Goal: Task Accomplishment & Management: Use online tool/utility

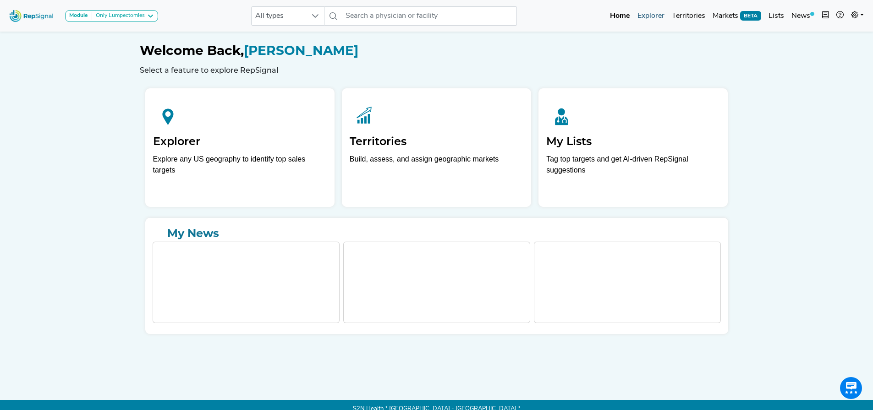
click at [655, 16] on link "Explorer" at bounding box center [650, 16] width 34 height 18
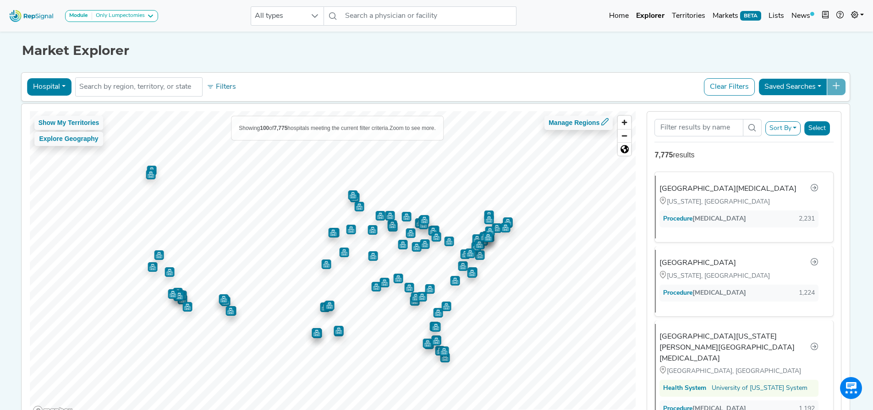
click at [823, 129] on button "Select" at bounding box center [817, 128] width 26 height 14
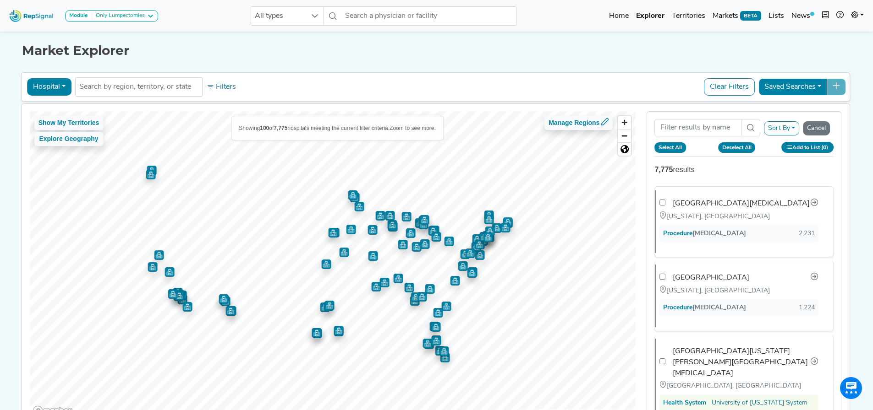
click at [670, 148] on button "Select All" at bounding box center [670, 147] width 32 height 10
checkbox input "true"
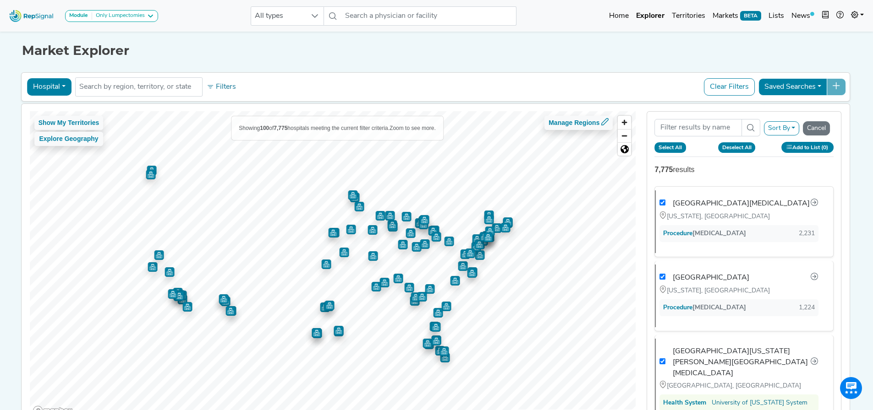
checkbox input "true"
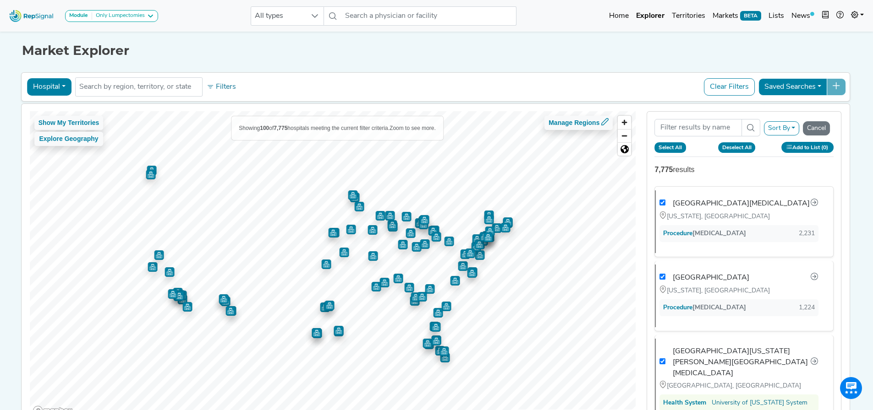
checkbox input "true"
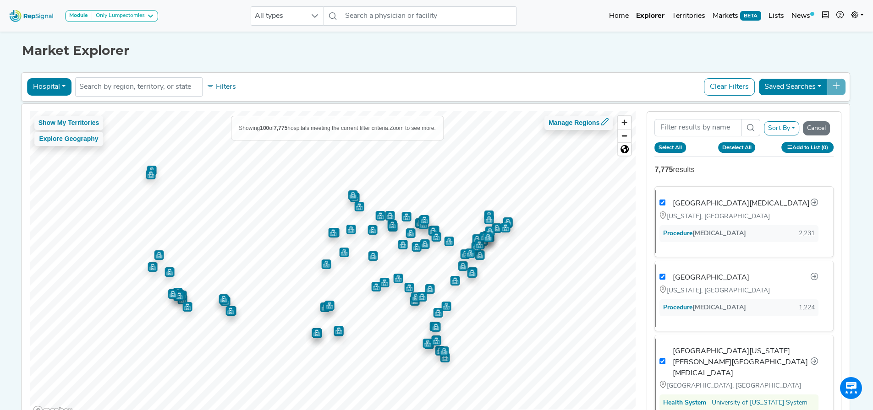
checkbox input "true"
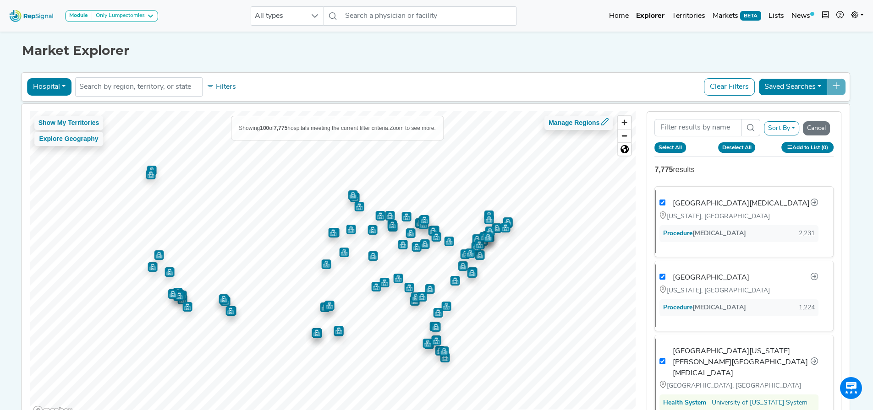
checkbox input "true"
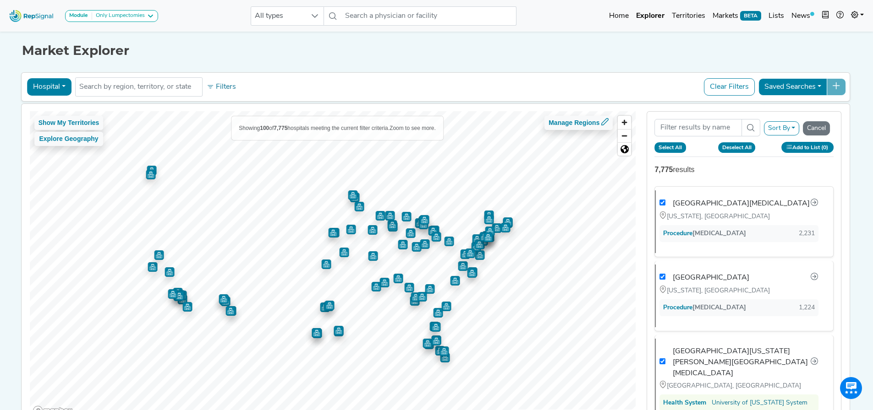
checkbox input "true"
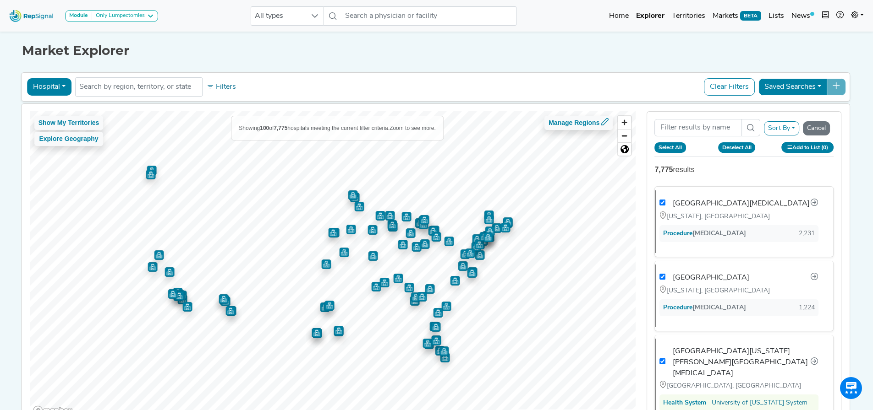
checkbox input "true"
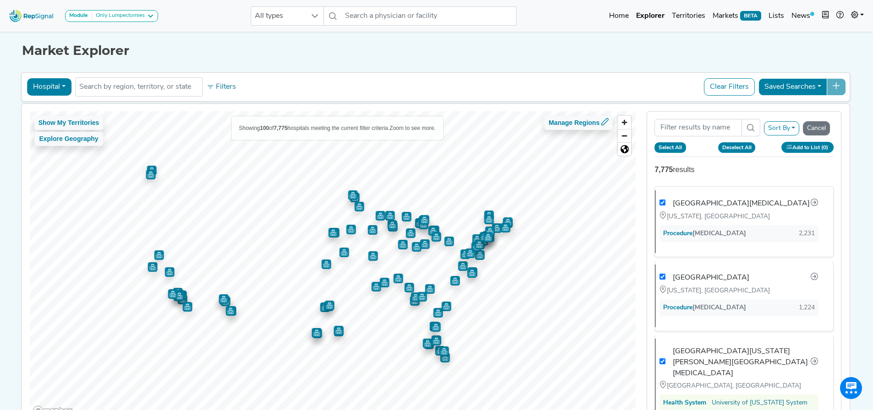
checkbox input "true"
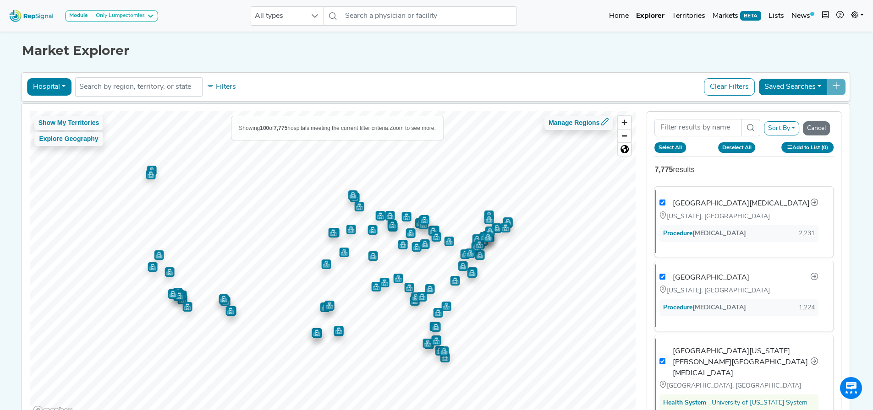
checkbox input "true"
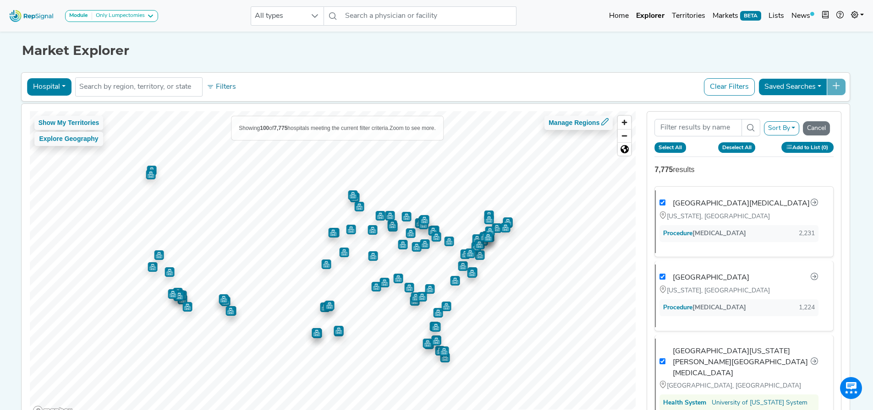
checkbox input "true"
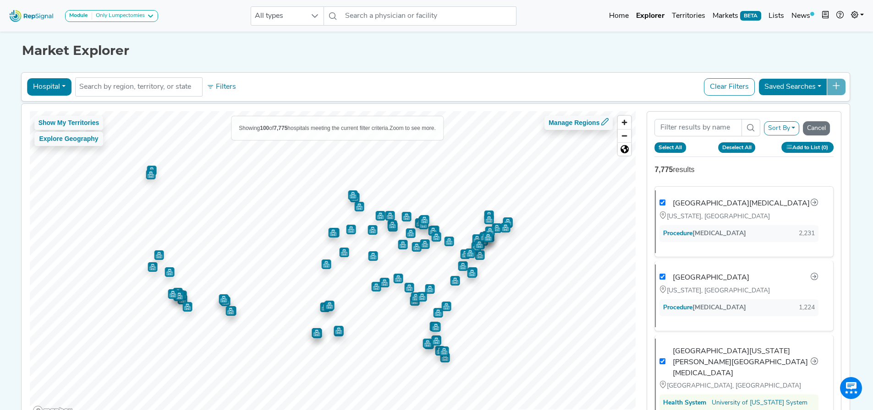
checkbox input "true"
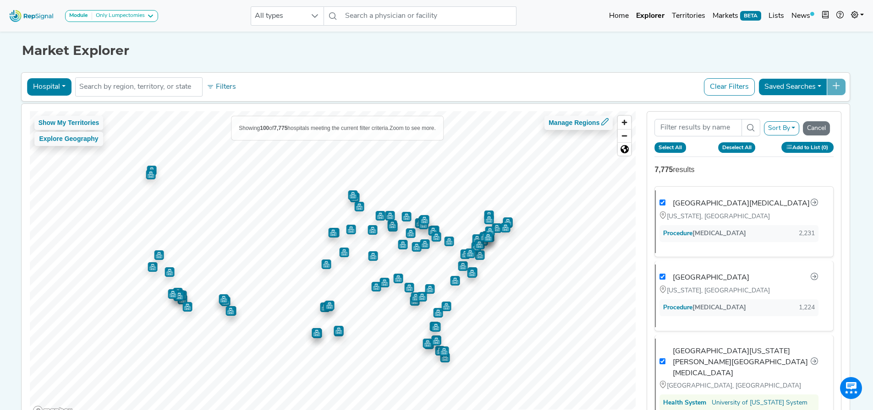
checkbox input "true"
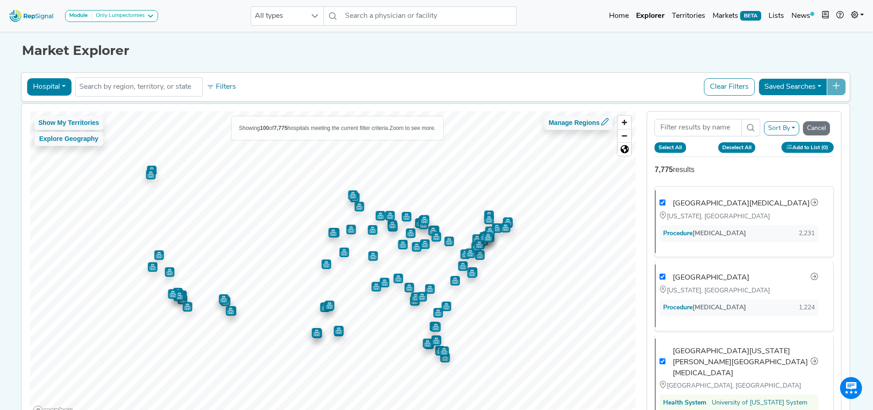
checkbox input "true"
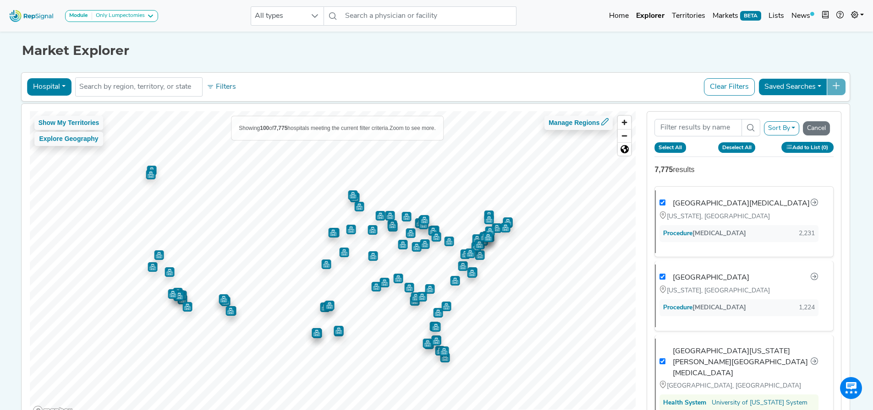
checkbox input "true"
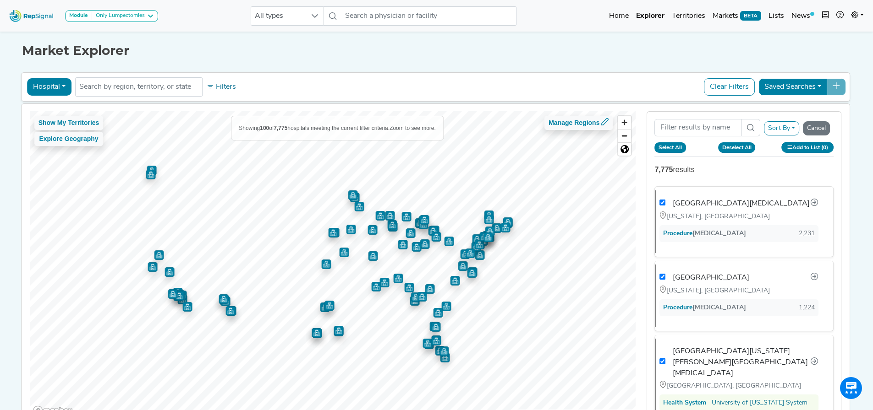
checkbox input "true"
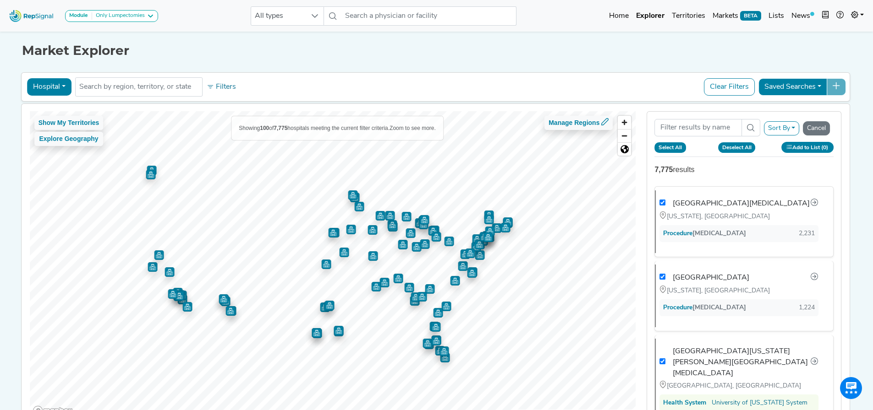
checkbox input "true"
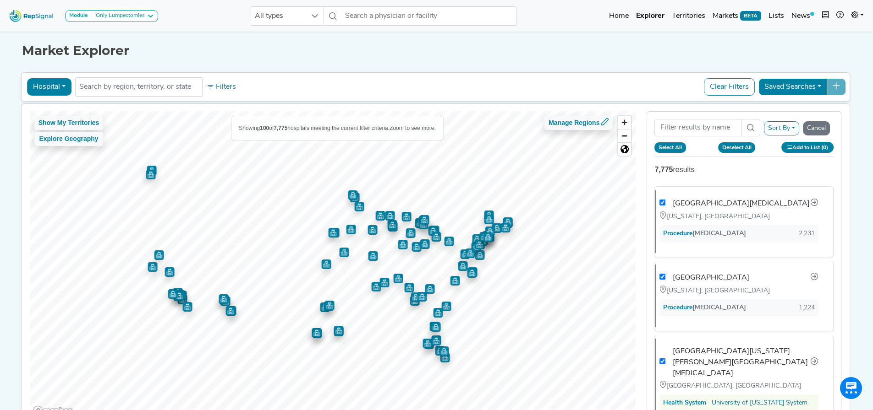
checkbox input "true"
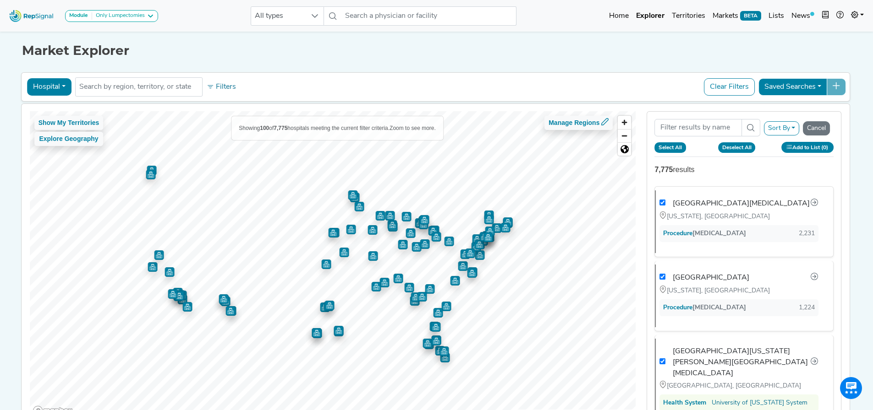
checkbox input "true"
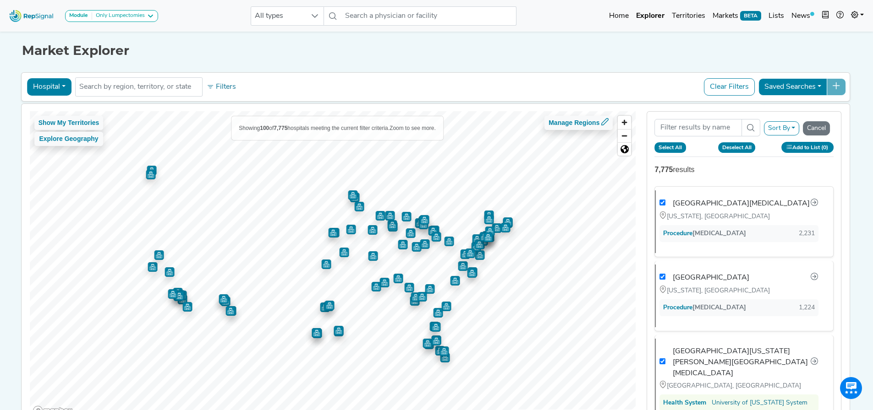
checkbox input "true"
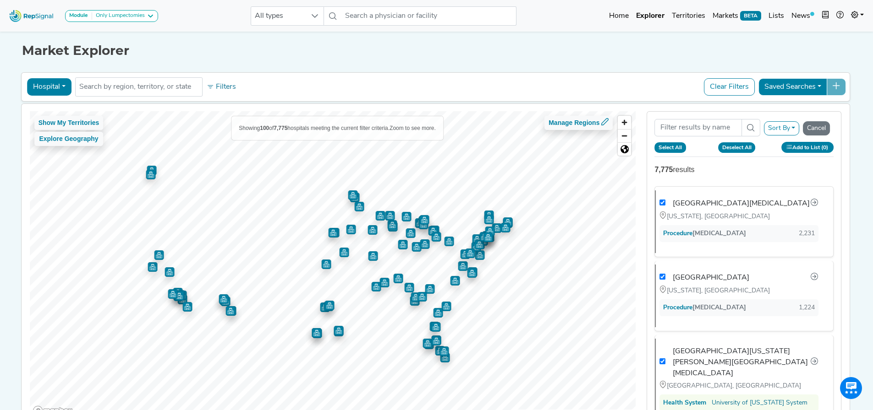
checkbox input "true"
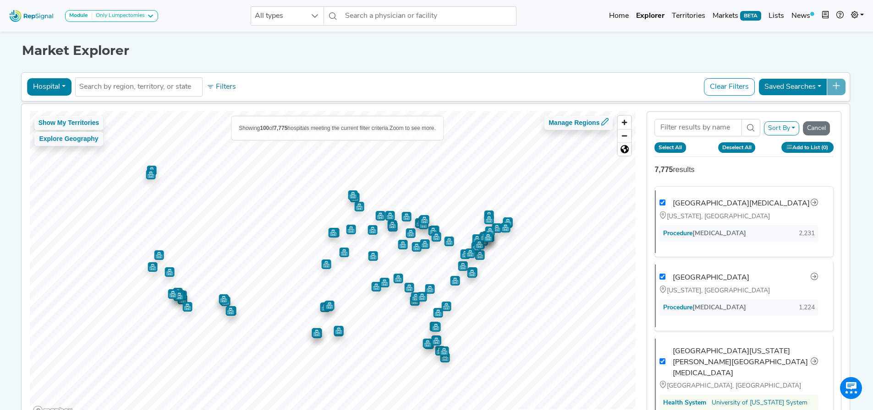
checkbox input "true"
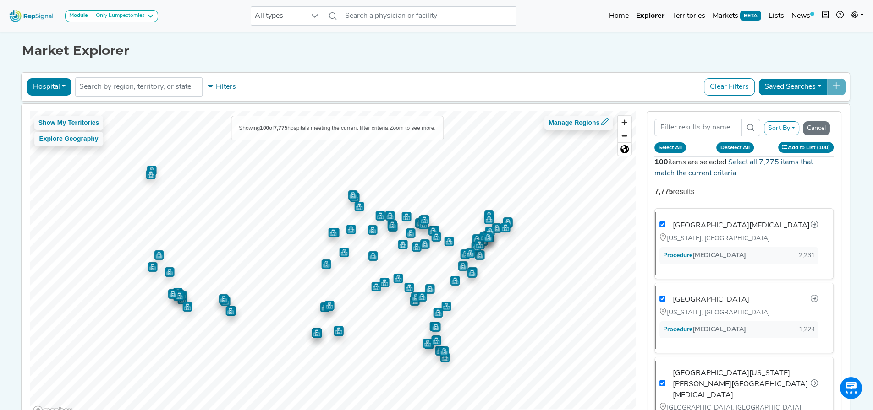
click at [774, 162] on link "Select all 7,775 items that match the current criteria." at bounding box center [733, 168] width 158 height 18
checkbox input "true"
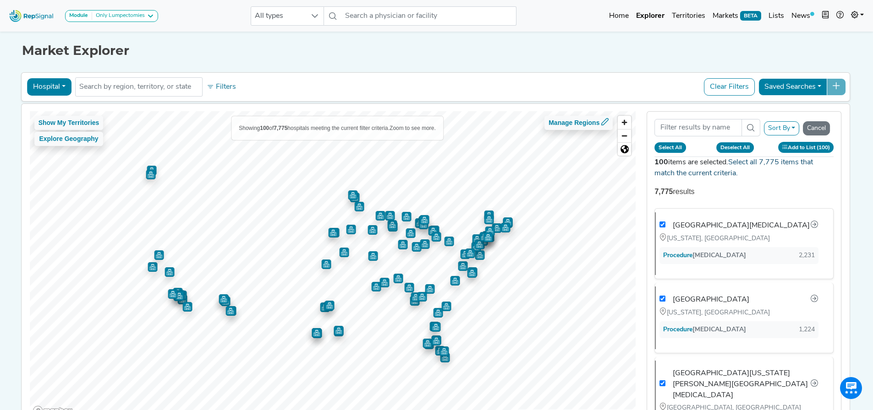
checkbox input "true"
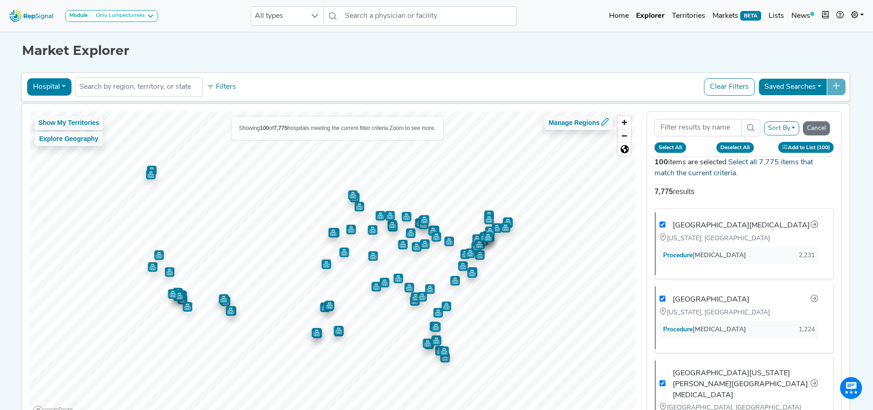
checkbox input "true"
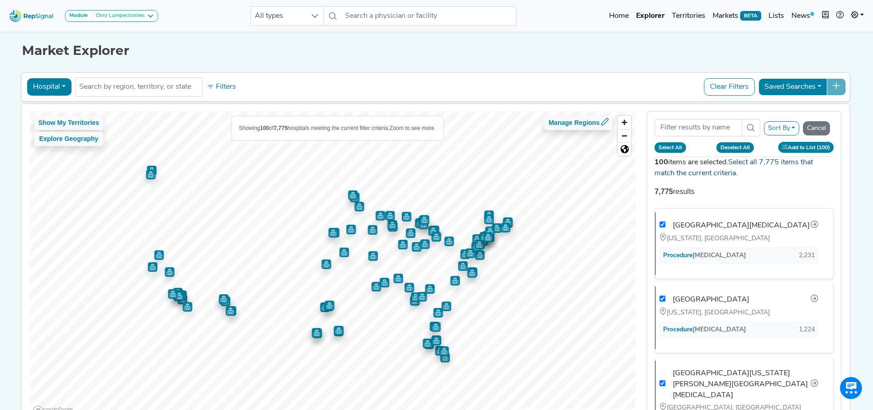
checkbox input "true"
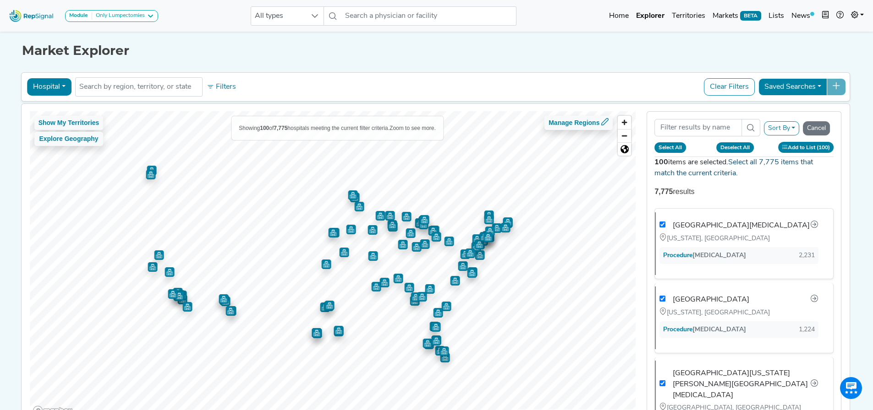
checkbox input "true"
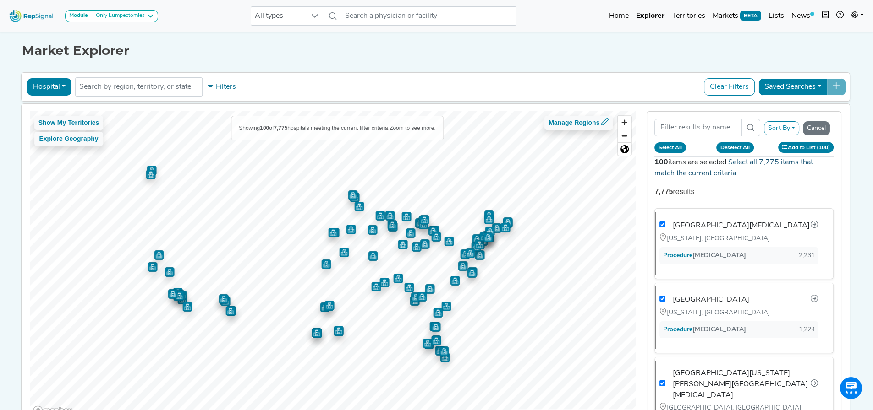
checkbox input "true"
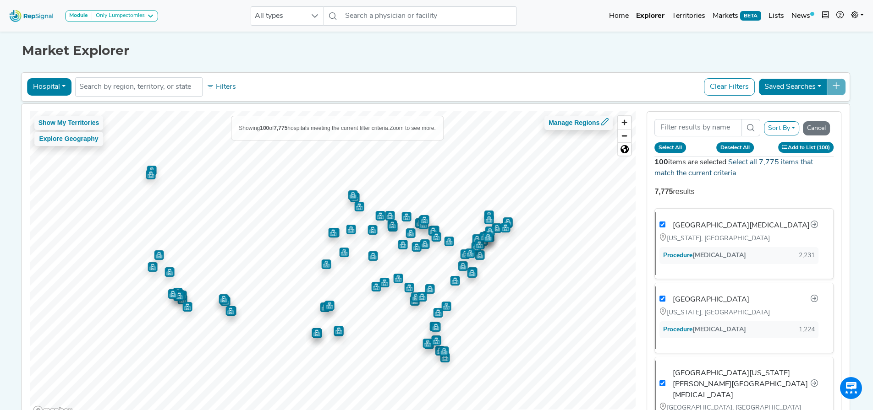
checkbox input "true"
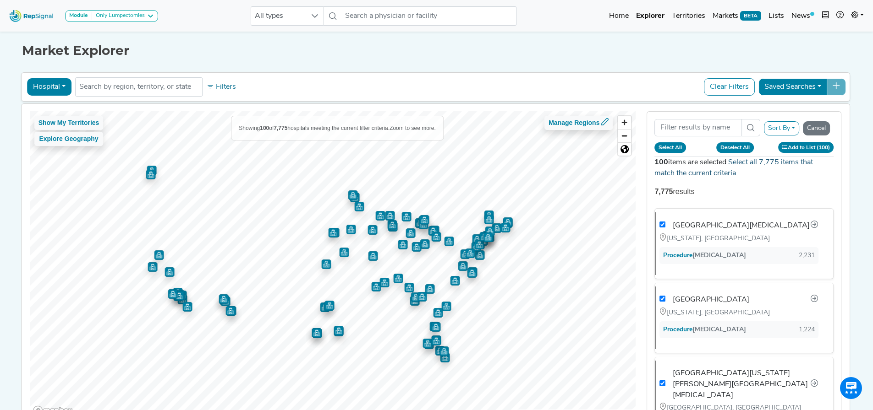
checkbox input "true"
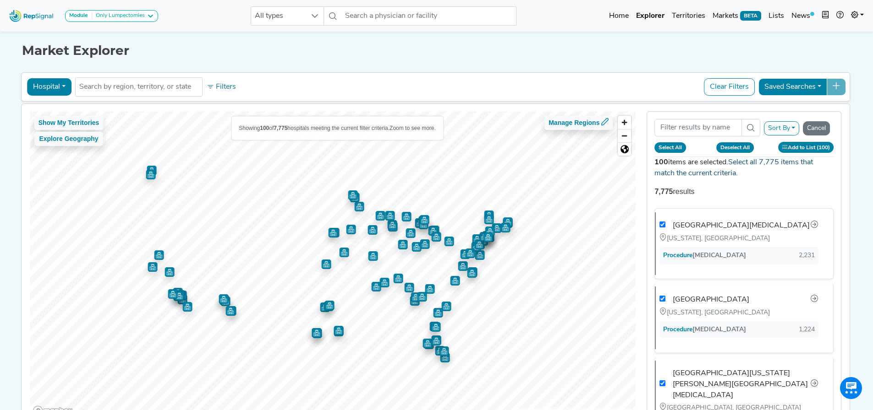
checkbox input "true"
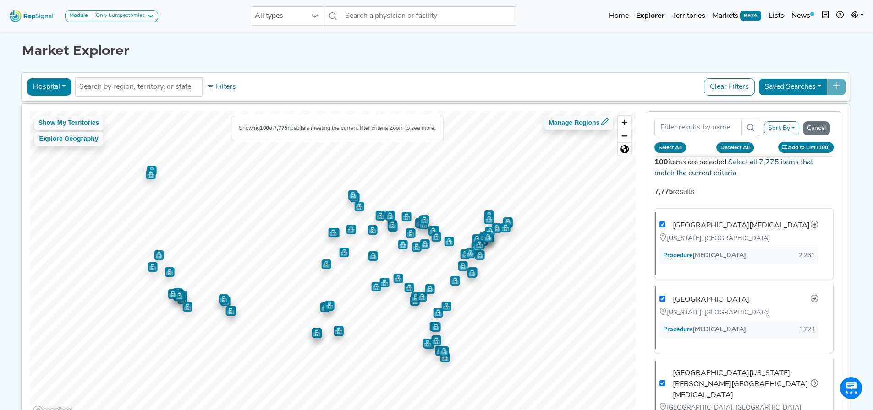
checkbox input "true"
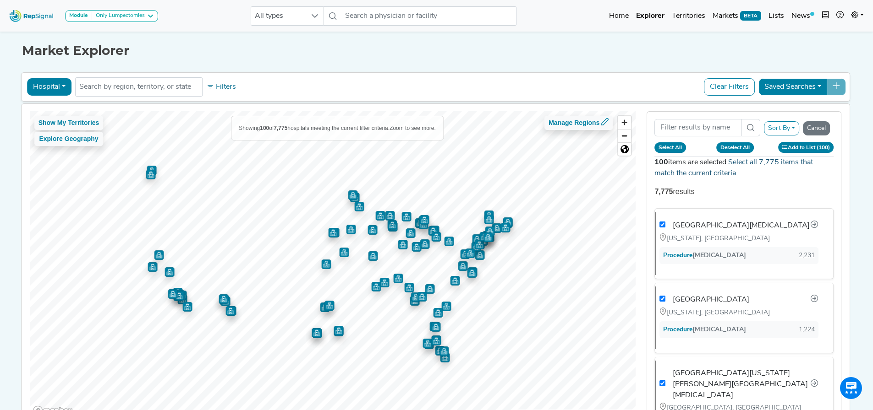
checkbox input "true"
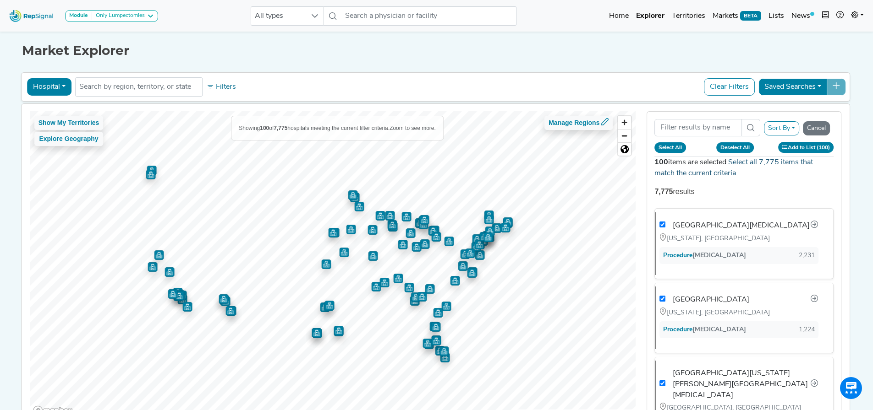
checkbox input "true"
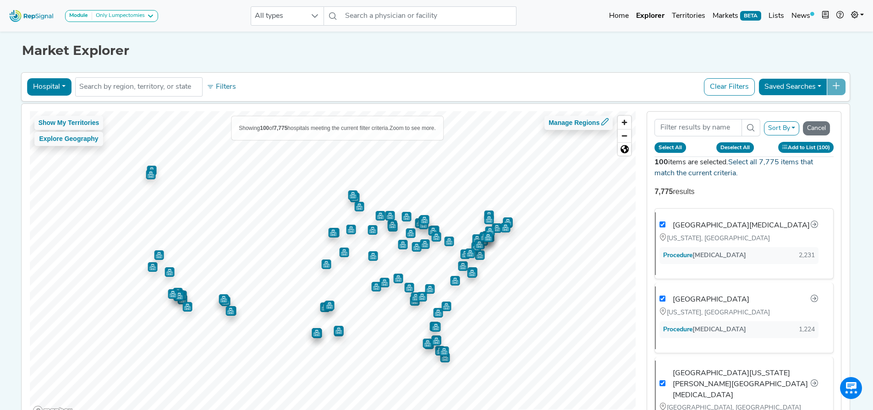
checkbox input "true"
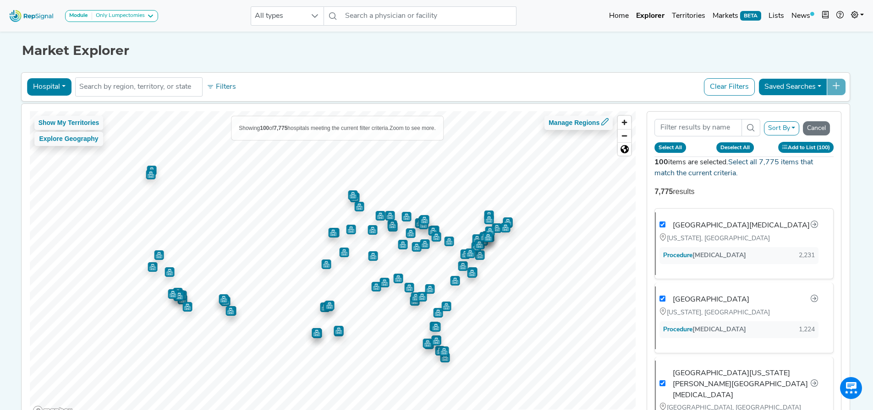
checkbox input "true"
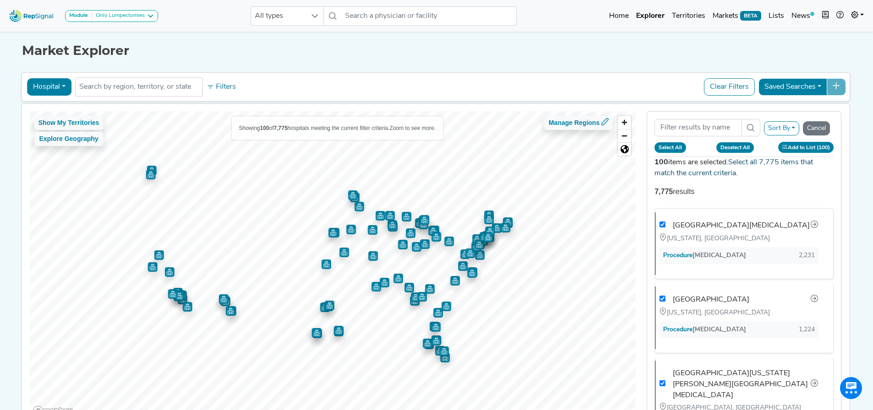
checkbox input "true"
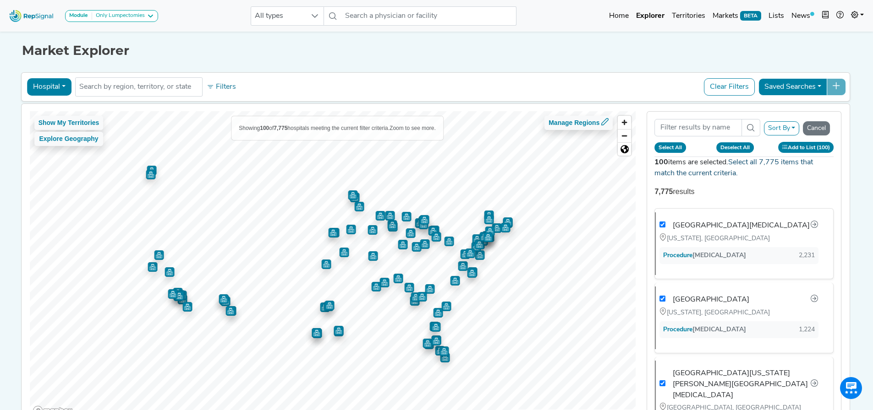
checkbox input "true"
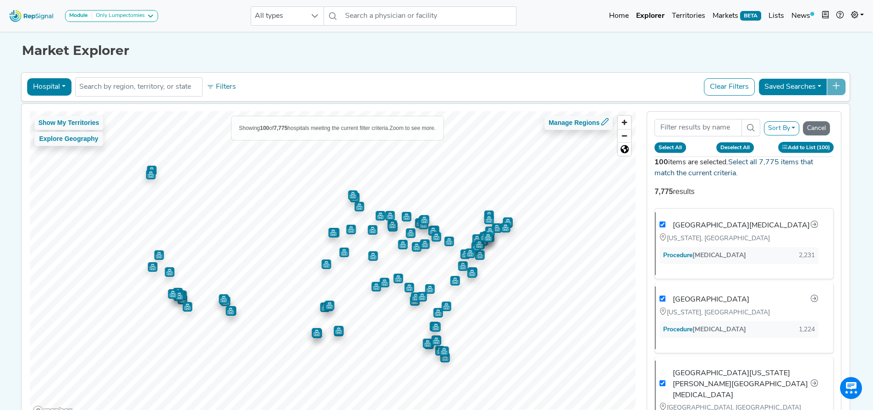
checkbox input "true"
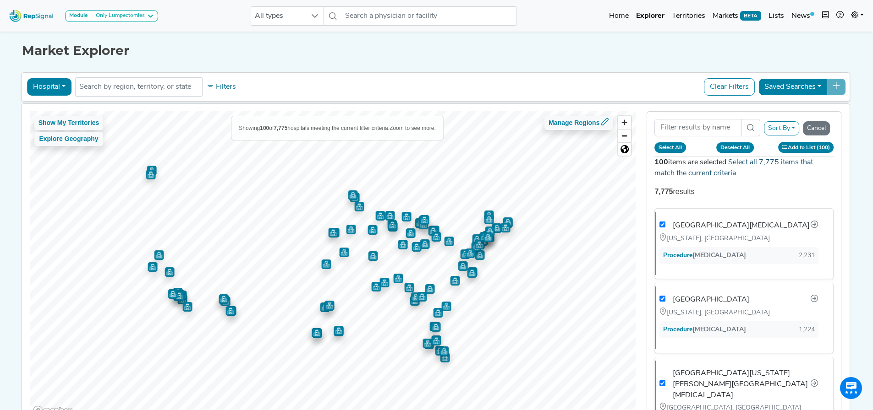
checkbox input "true"
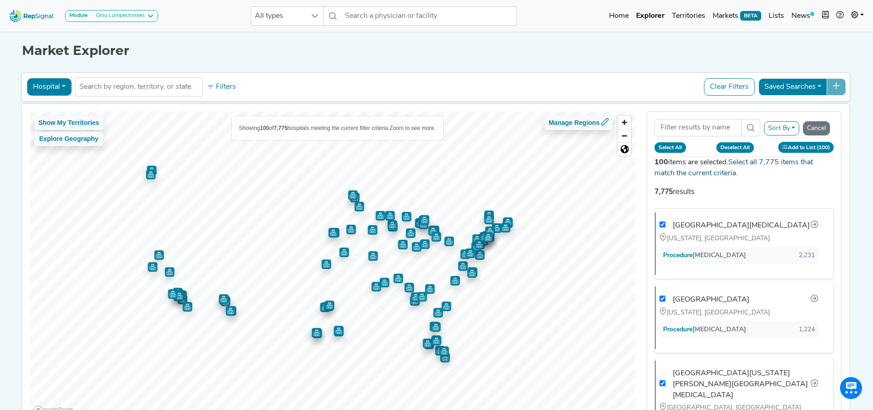
checkbox input "true"
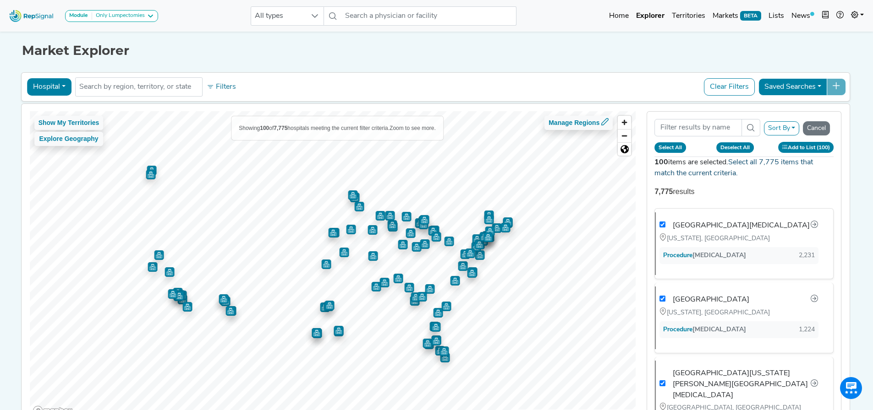
checkbox input "true"
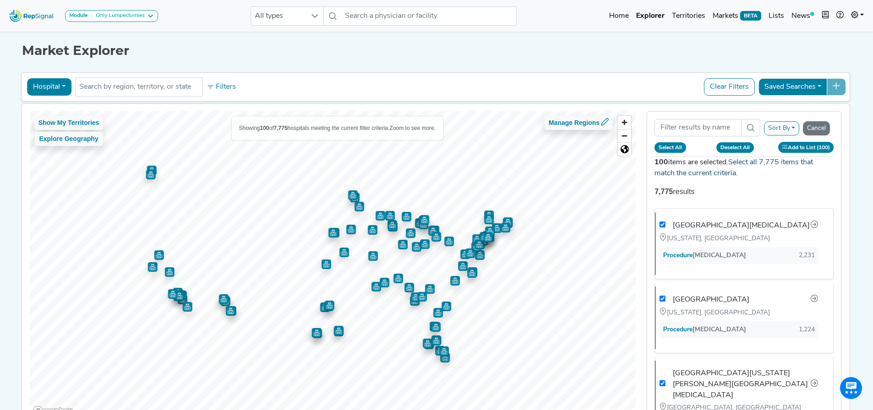
checkbox input "true"
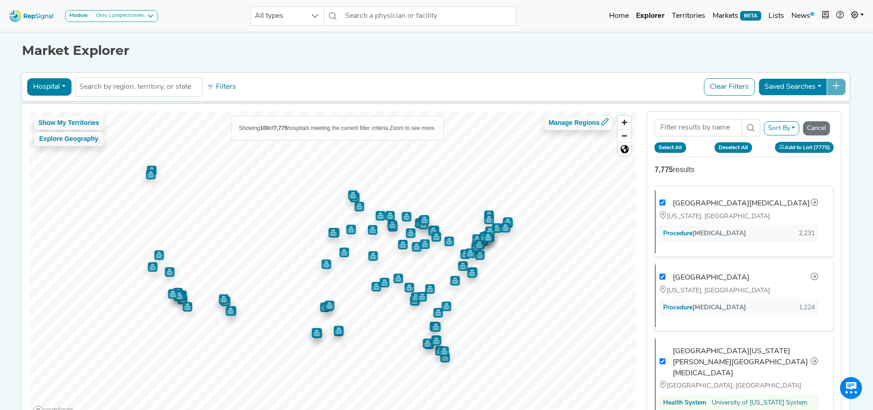
click at [677, 149] on button "Select All" at bounding box center [670, 147] width 32 height 10
click at [742, 148] on button "Deselect All" at bounding box center [734, 147] width 38 height 10
click at [675, 147] on button "Select All" at bounding box center [670, 147] width 32 height 10
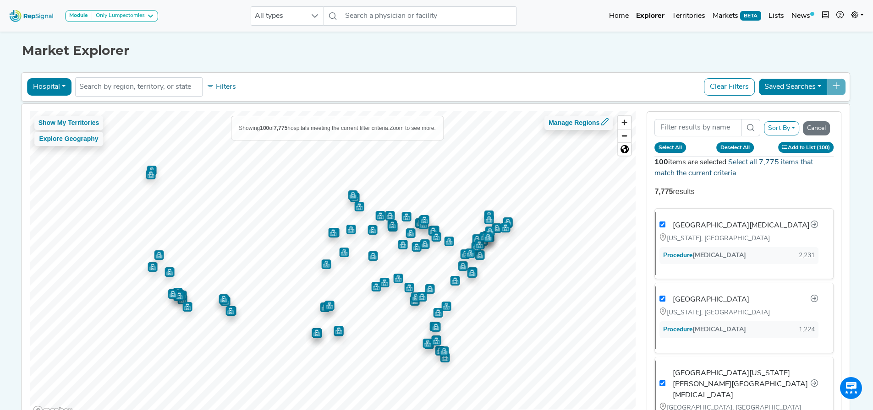
click at [766, 164] on link "Select all 7,775 items that match the current criteria." at bounding box center [733, 168] width 158 height 18
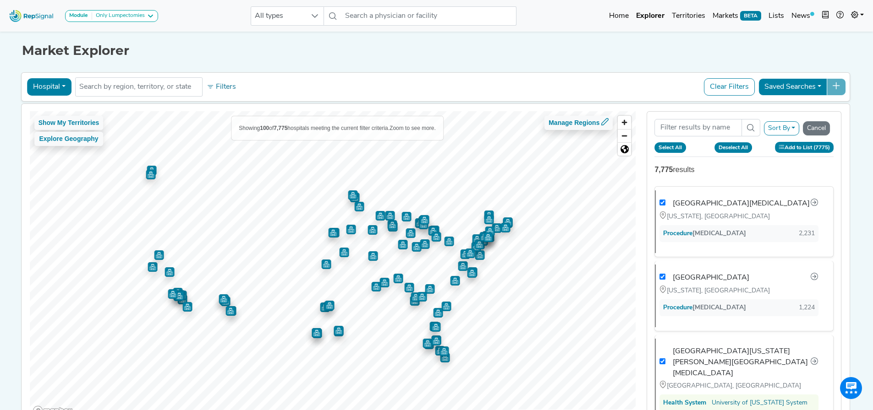
click at [792, 152] on button "Add to List (7775)" at bounding box center [804, 147] width 59 height 11
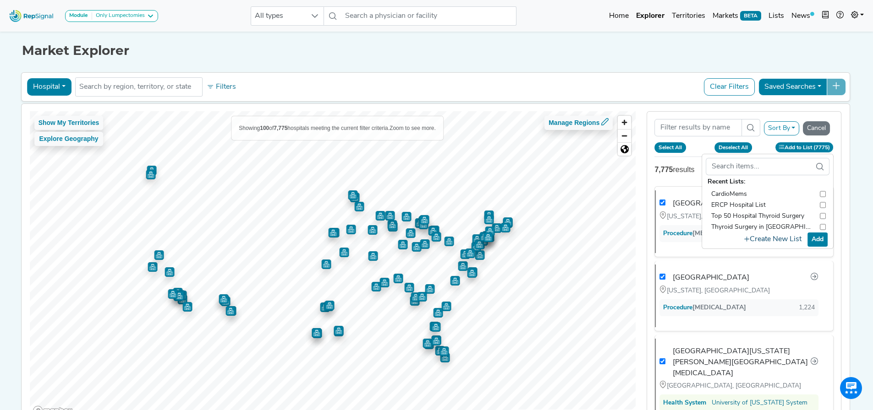
click at [780, 240] on button "Create New List" at bounding box center [772, 240] width 65 height 18
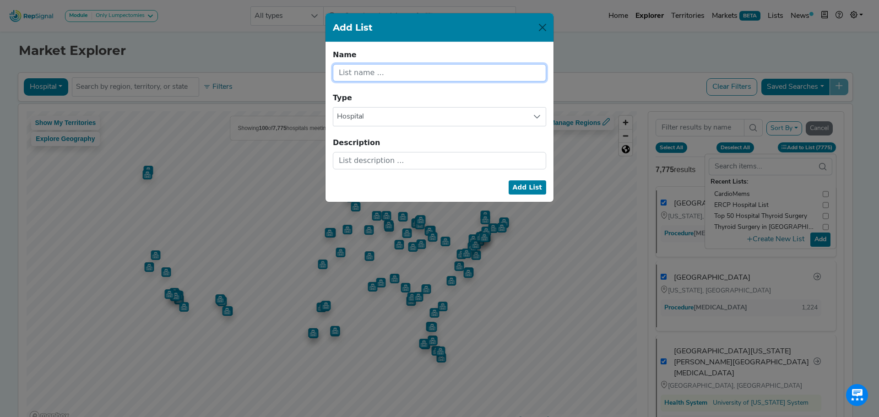
click at [479, 70] on input "text" at bounding box center [439, 72] width 213 height 17
click at [426, 117] on span "Hospital" at bounding box center [430, 117] width 195 height 18
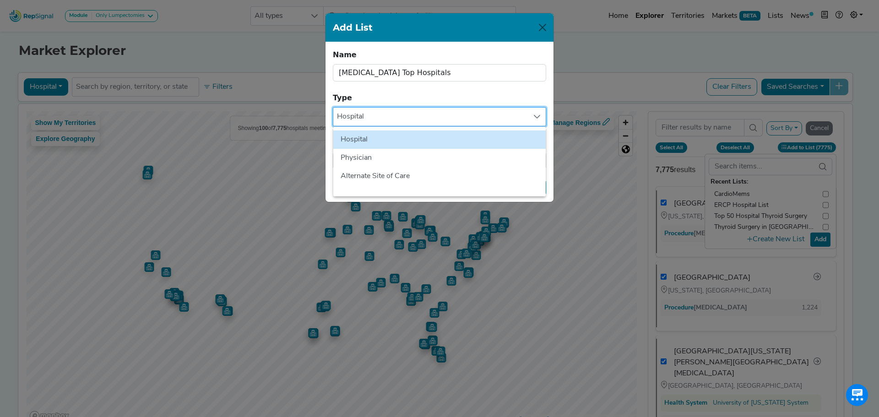
click at [426, 117] on span "Hospital" at bounding box center [430, 117] width 195 height 18
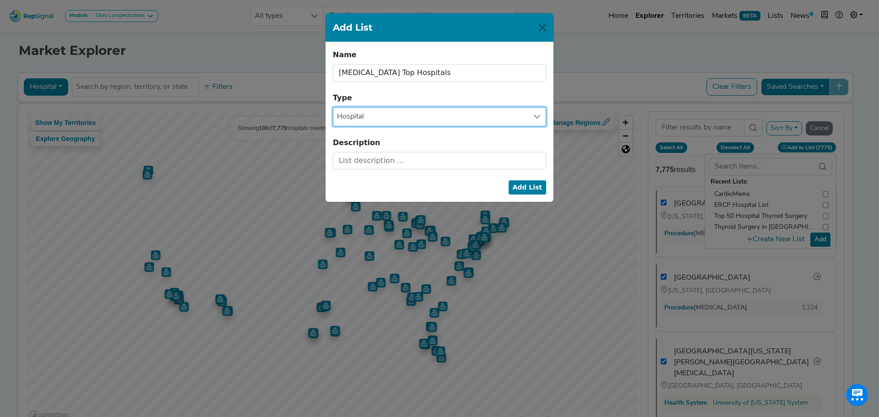
click at [415, 92] on form "Name [MEDICAL_DATA] Top Hospitals Name cannot be blank. Type Hospital Descripti…" at bounding box center [439, 109] width 213 height 120
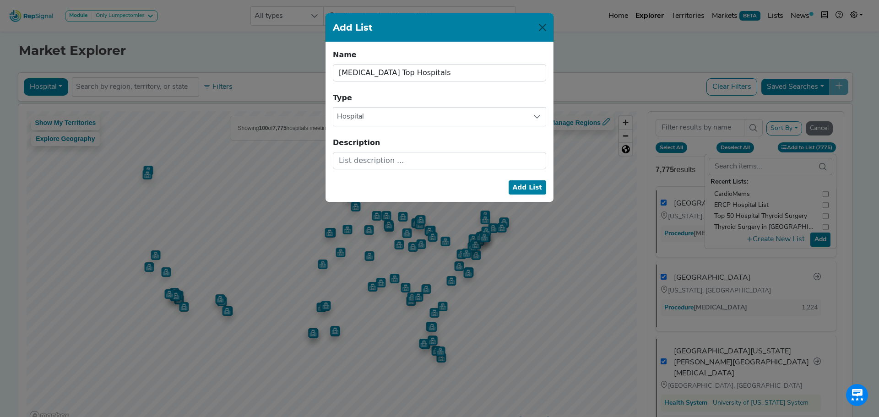
click at [521, 187] on button "Add List" at bounding box center [528, 187] width 38 height 14
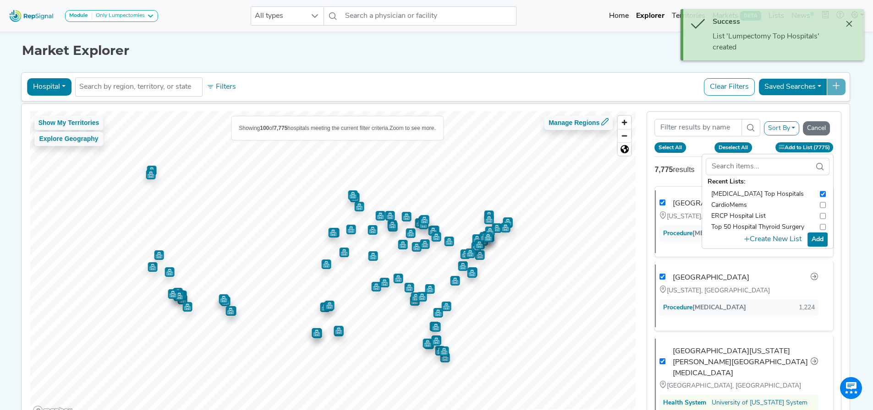
click at [824, 239] on button "Add" at bounding box center [817, 240] width 20 height 14
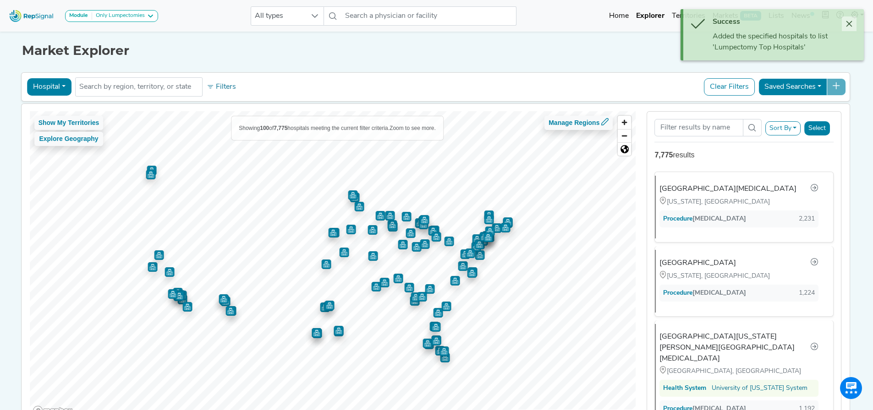
drag, startPoint x: 845, startPoint y: 24, endPoint x: 842, endPoint y: 29, distance: 5.7
click at [846, 26] on icon "Close" at bounding box center [848, 23] width 7 height 7
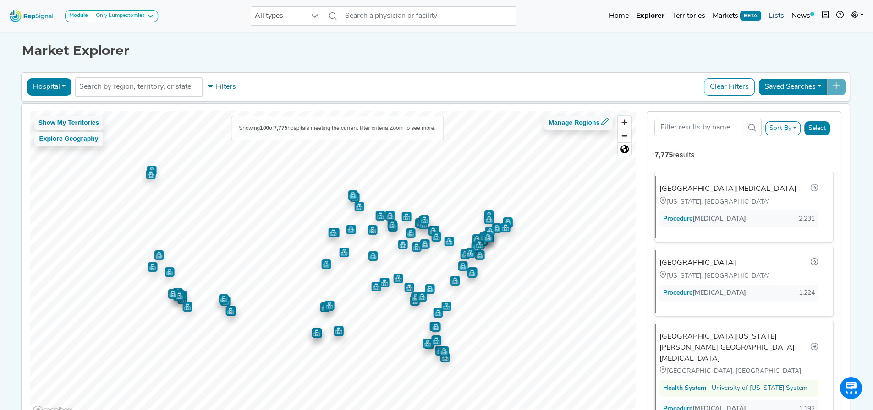
click at [769, 16] on link "Lists" at bounding box center [775, 16] width 23 height 18
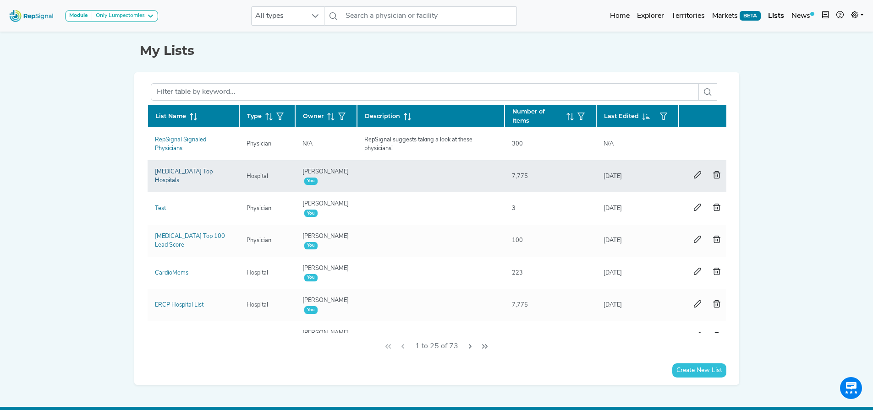
click at [184, 176] on link "[MEDICAL_DATA] Top Hospitals" at bounding box center [184, 176] width 58 height 15
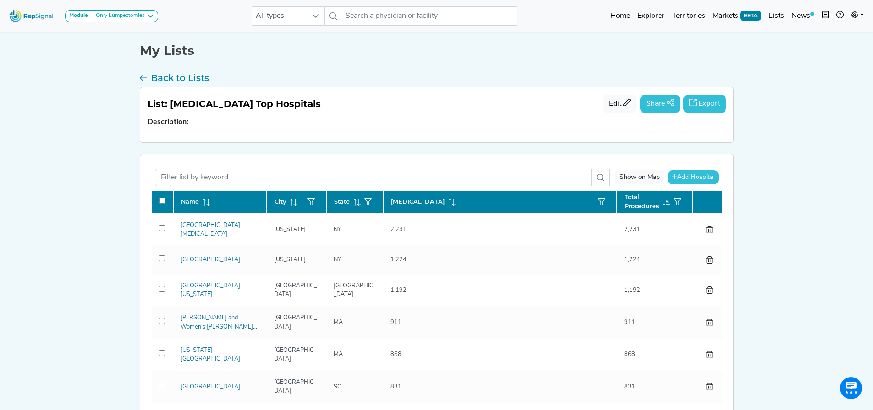
click at [708, 105] on button "Export" at bounding box center [704, 104] width 43 height 18
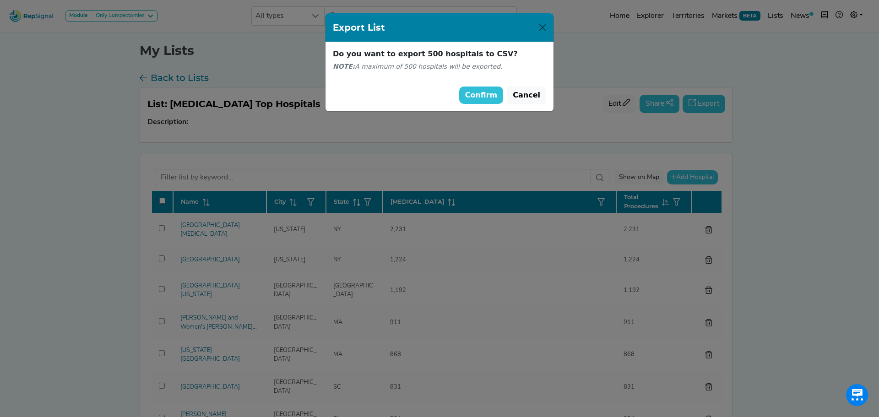
click at [482, 92] on button "Confirm" at bounding box center [481, 95] width 44 height 17
